Goal: Information Seeking & Learning: Learn about a topic

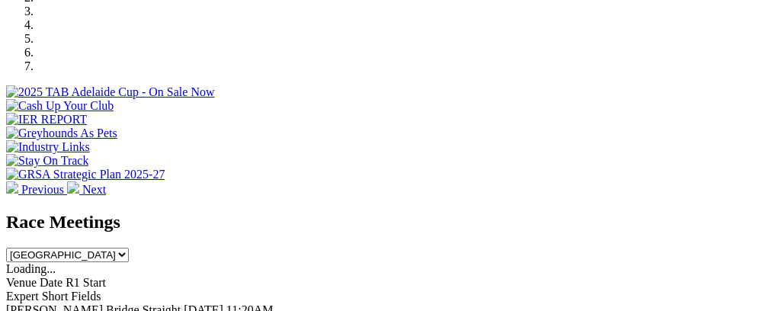
scroll to position [532, 0]
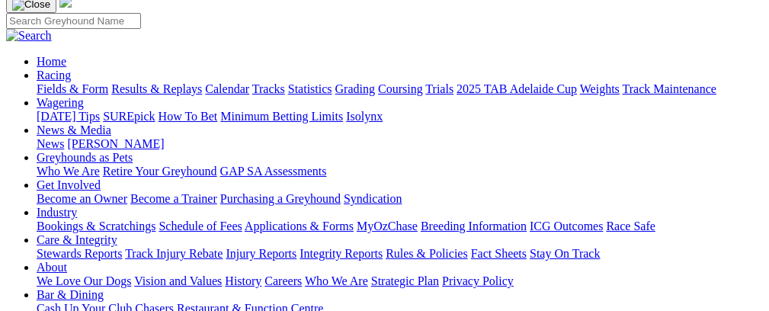
scroll to position [117, 0]
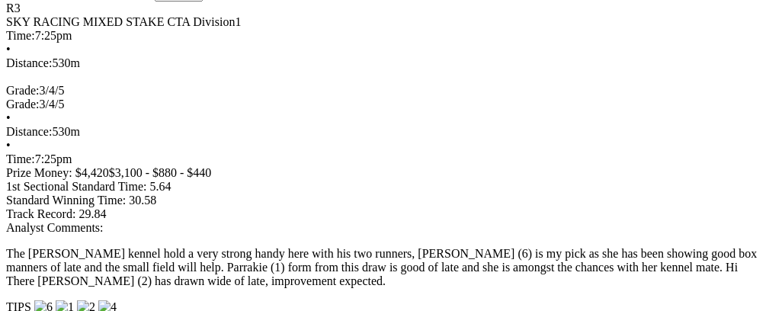
scroll to position [0, 77]
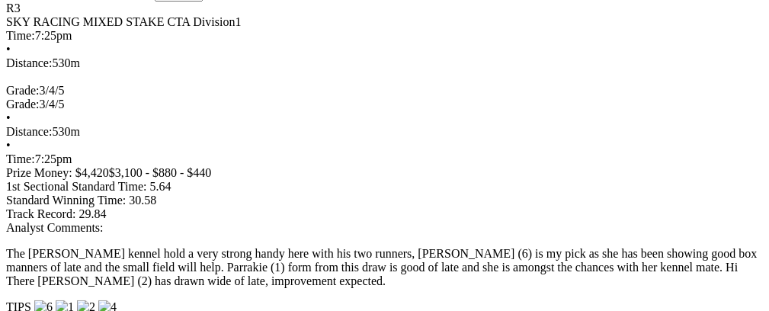
scroll to position [0, 0]
drag, startPoint x: 350, startPoint y: 290, endPoint x: 434, endPoint y: 299, distance: 83.5
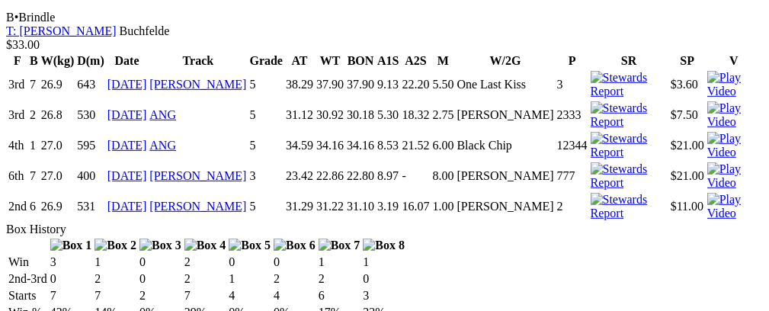
scroll to position [1877, 0]
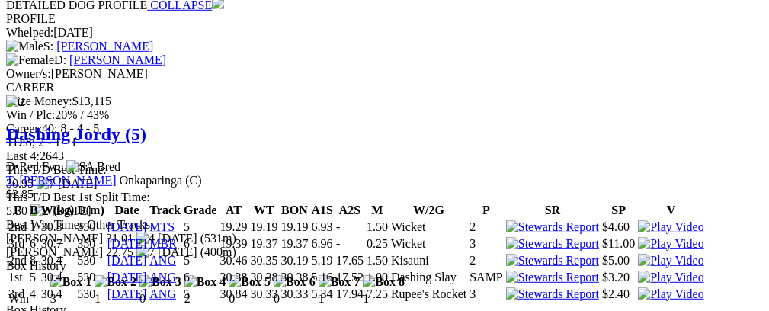
scroll to position [2216, 0]
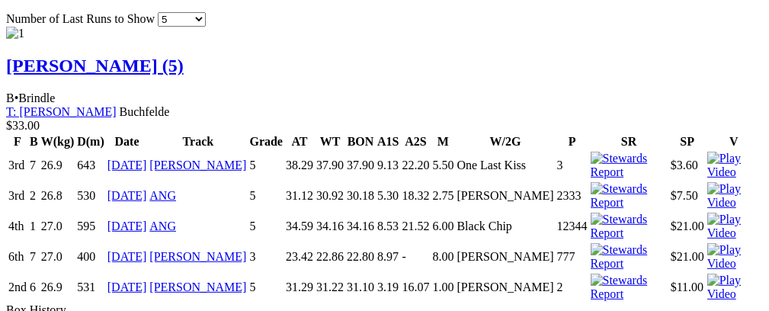
scroll to position [0, 0]
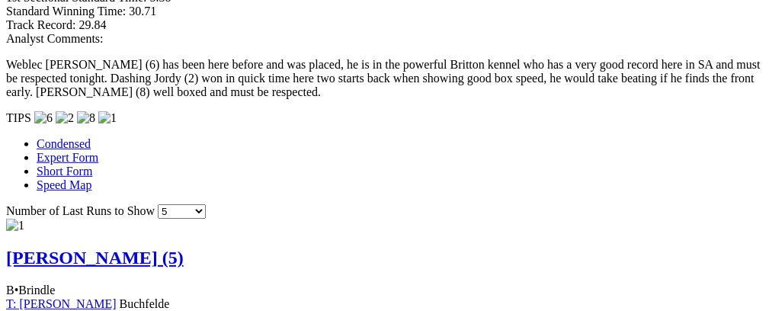
scroll to position [1589, 0]
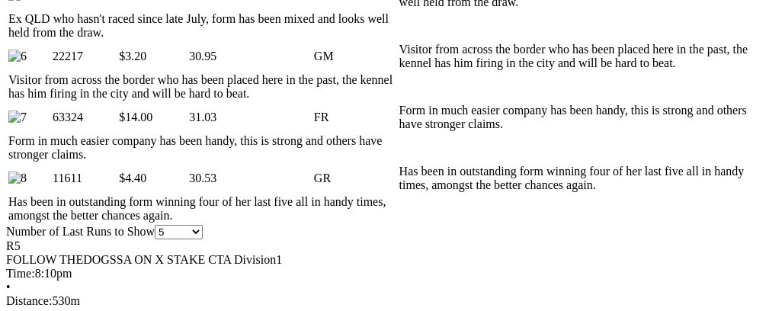
scroll to position [0, 69]
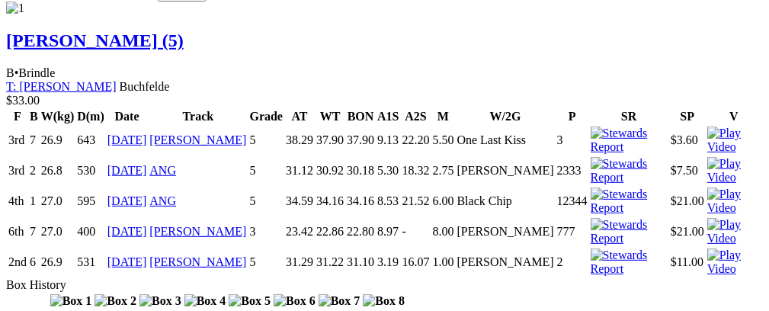
scroll to position [0, 63]
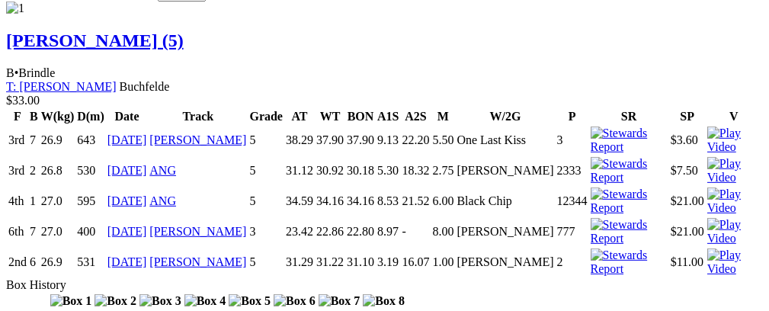
scroll to position [0, 8]
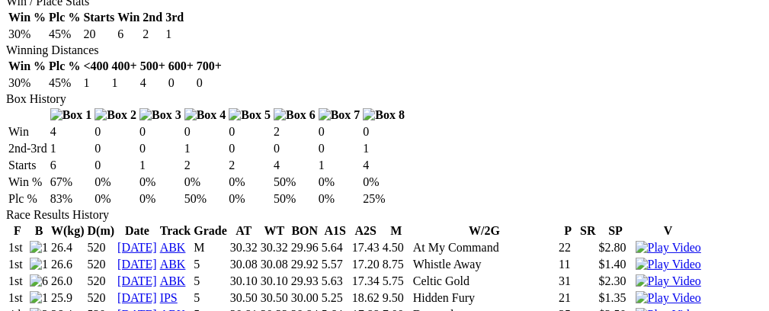
scroll to position [918, 0]
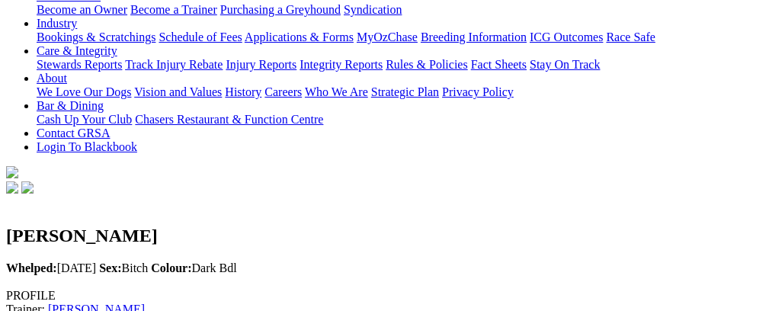
scroll to position [210, 0]
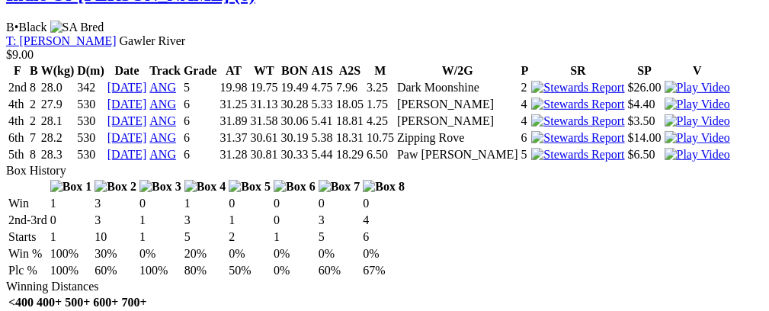
scroll to position [0, 54]
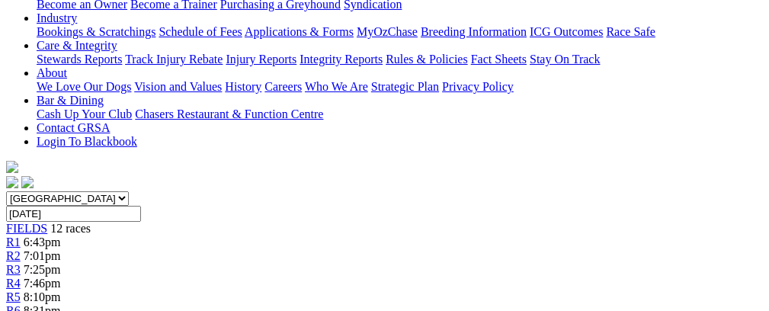
scroll to position [172, 0]
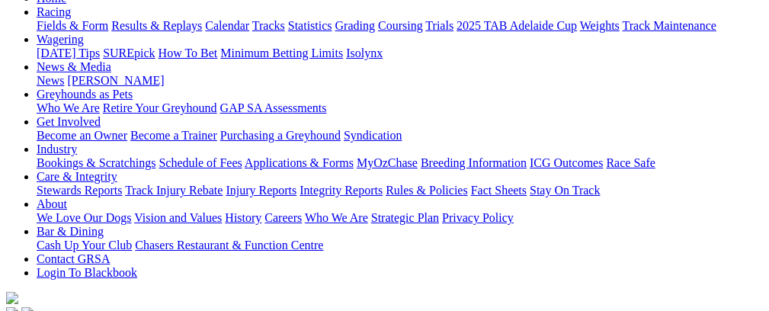
scroll to position [89, 0]
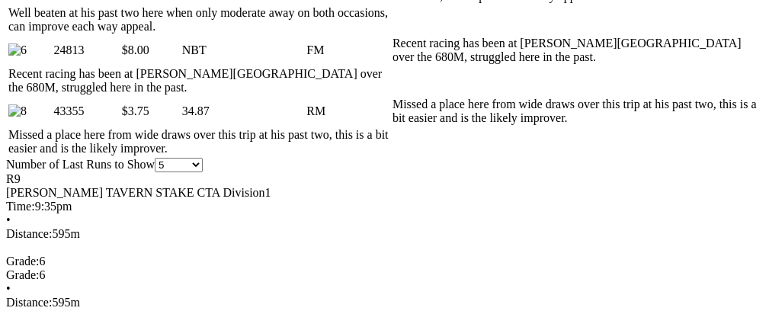
scroll to position [1042, 0]
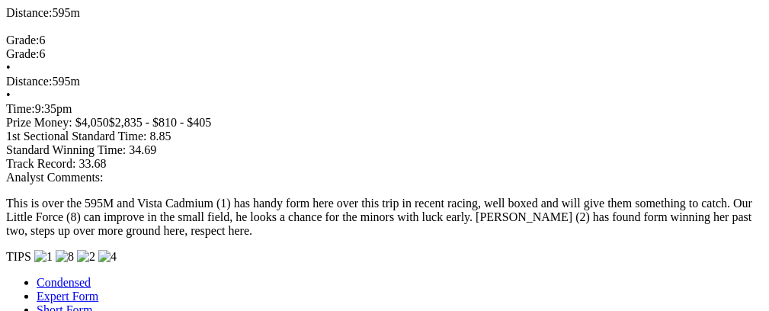
scroll to position [1203, 0]
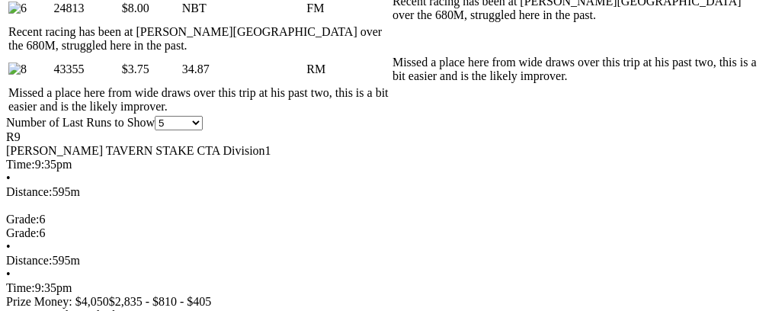
scroll to position [0, 100]
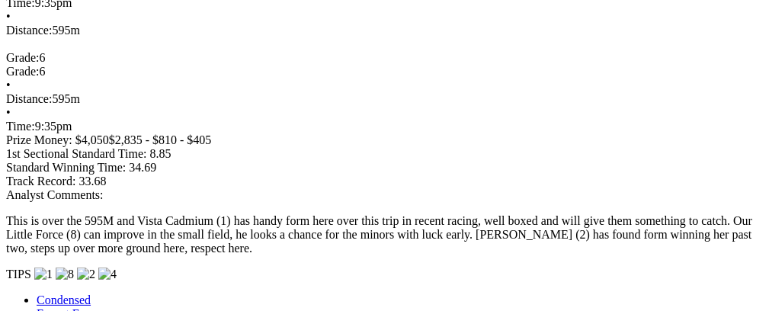
scroll to position [1250, 0]
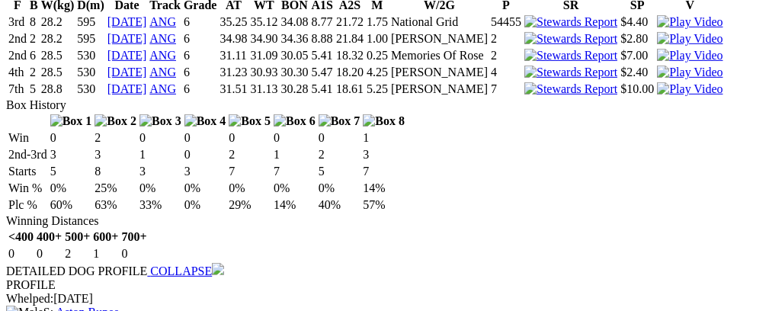
scroll to position [0, 81]
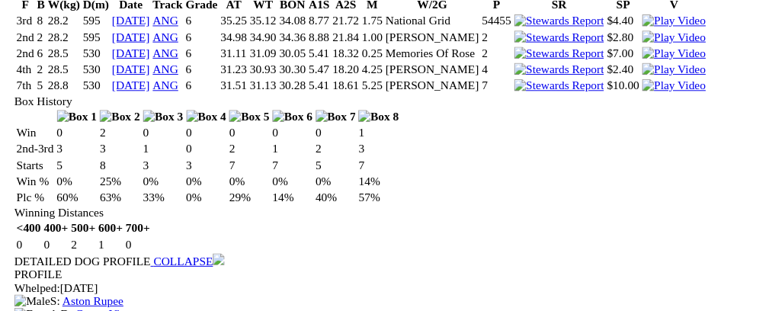
scroll to position [0, 69]
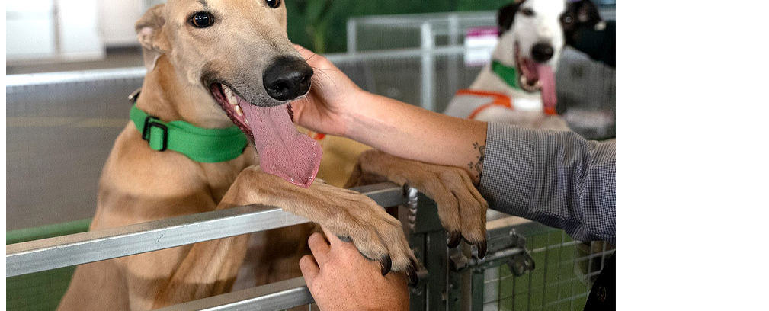
scroll to position [1311, 0]
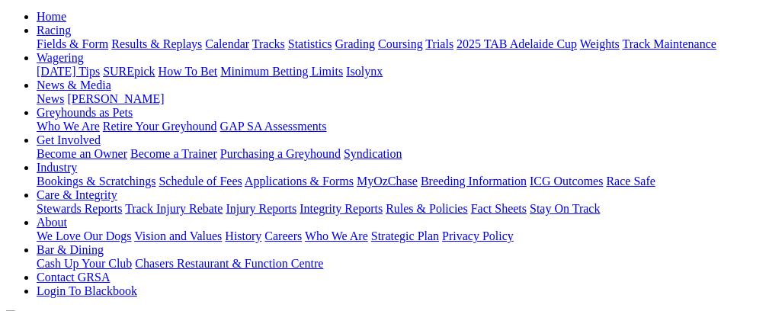
scroll to position [118, 0]
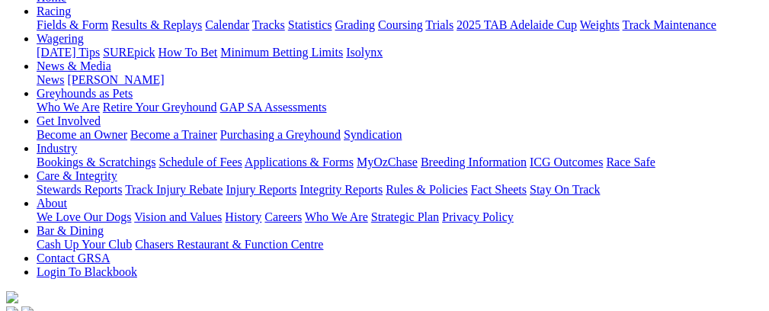
scroll to position [142, 0]
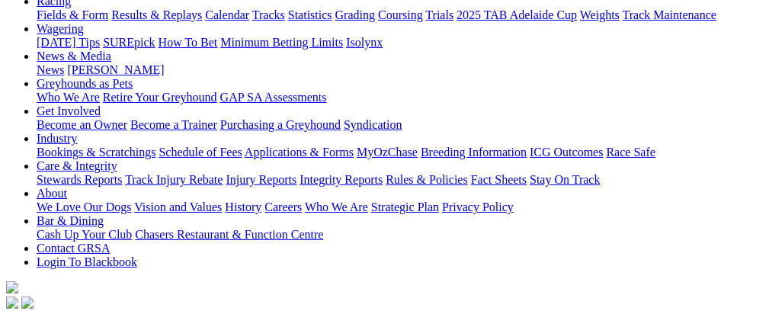
scroll to position [174, 0]
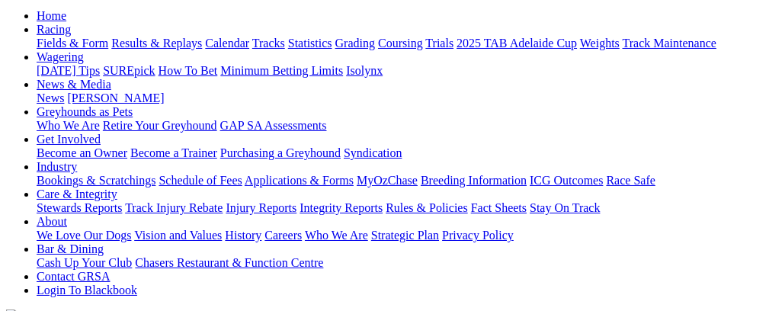
scroll to position [155, 0]
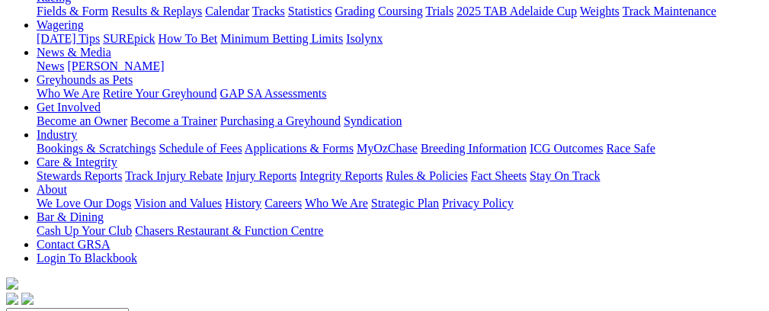
scroll to position [168, 0]
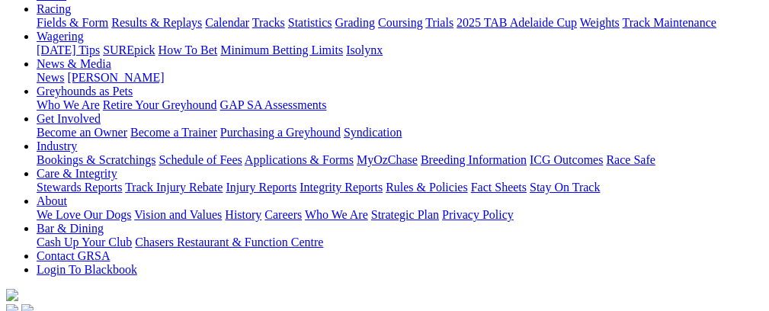
scroll to position [166, 0]
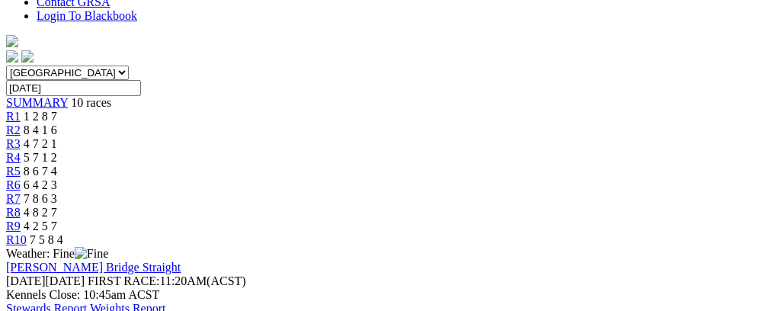
scroll to position [434, 0]
